Goal: Check status: Check status

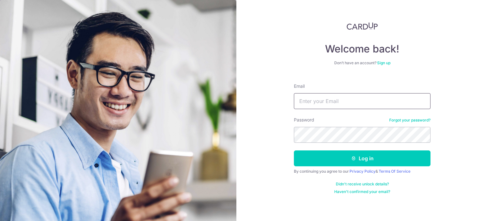
click at [350, 105] on input "Email" at bounding box center [362, 101] width 137 height 16
type input "[PERSON_NAME][EMAIL_ADDRESS][DOMAIN_NAME]"
click at [294, 150] on button "Log in" at bounding box center [362, 158] width 137 height 16
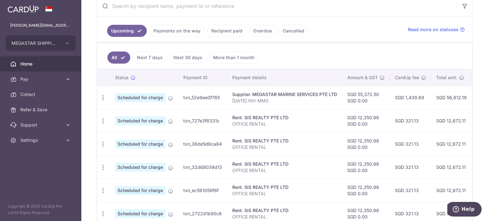
scroll to position [159, 0]
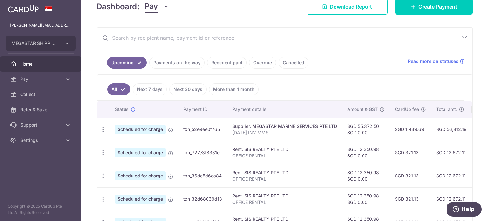
click at [187, 64] on link "Payments on the way" at bounding box center [176, 63] width 55 height 12
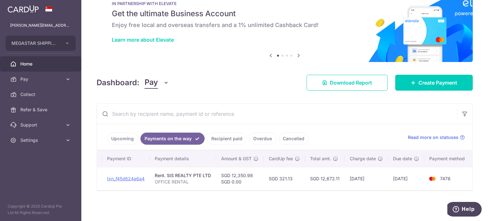
scroll to position [0, 0]
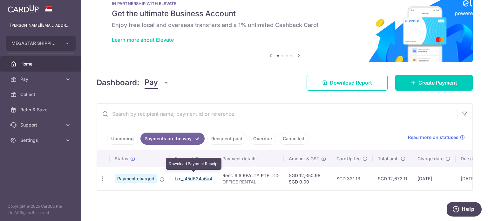
click at [188, 177] on link "txn_f45d624a6a4" at bounding box center [193, 178] width 37 height 5
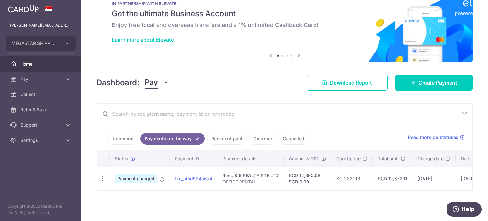
click at [128, 132] on link "Upcoming" at bounding box center [122, 138] width 31 height 12
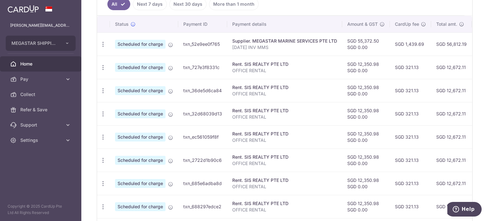
scroll to position [0, 127]
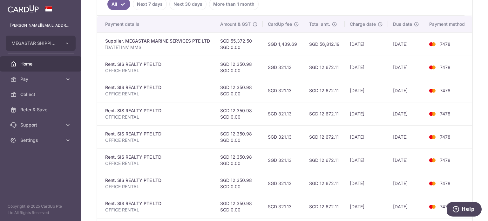
drag, startPoint x: 413, startPoint y: 58, endPoint x: 488, endPoint y: 58, distance: 74.3
click at [488, 58] on div "× Pause Schedule Pause all future payments in this series Pause just this one p…" at bounding box center [284, 110] width 407 height 221
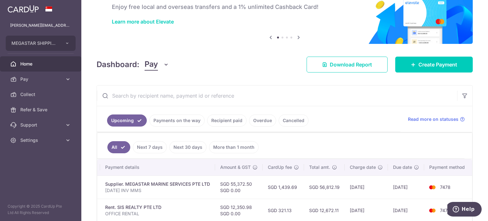
scroll to position [0, 0]
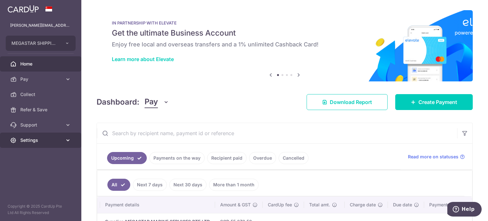
click at [51, 141] on span "Settings" at bounding box center [41, 140] width 42 height 6
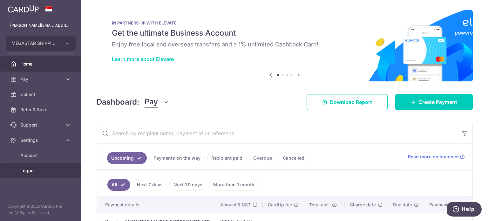
click at [34, 168] on span "Logout" at bounding box center [41, 170] width 42 height 6
